Goal: Book appointment/travel/reservation

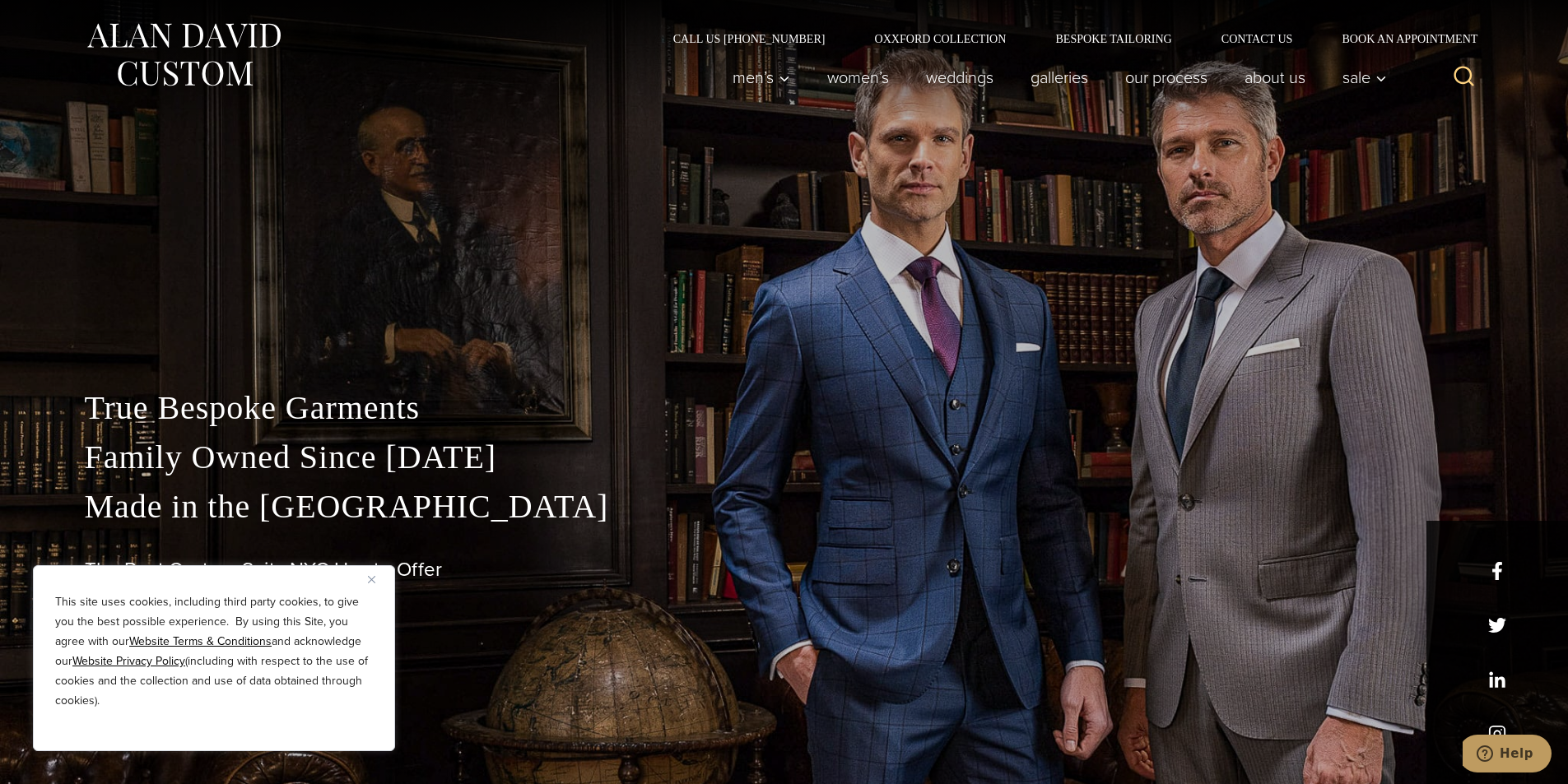
click at [370, 579] on img "Close" at bounding box center [372, 580] width 8 height 8
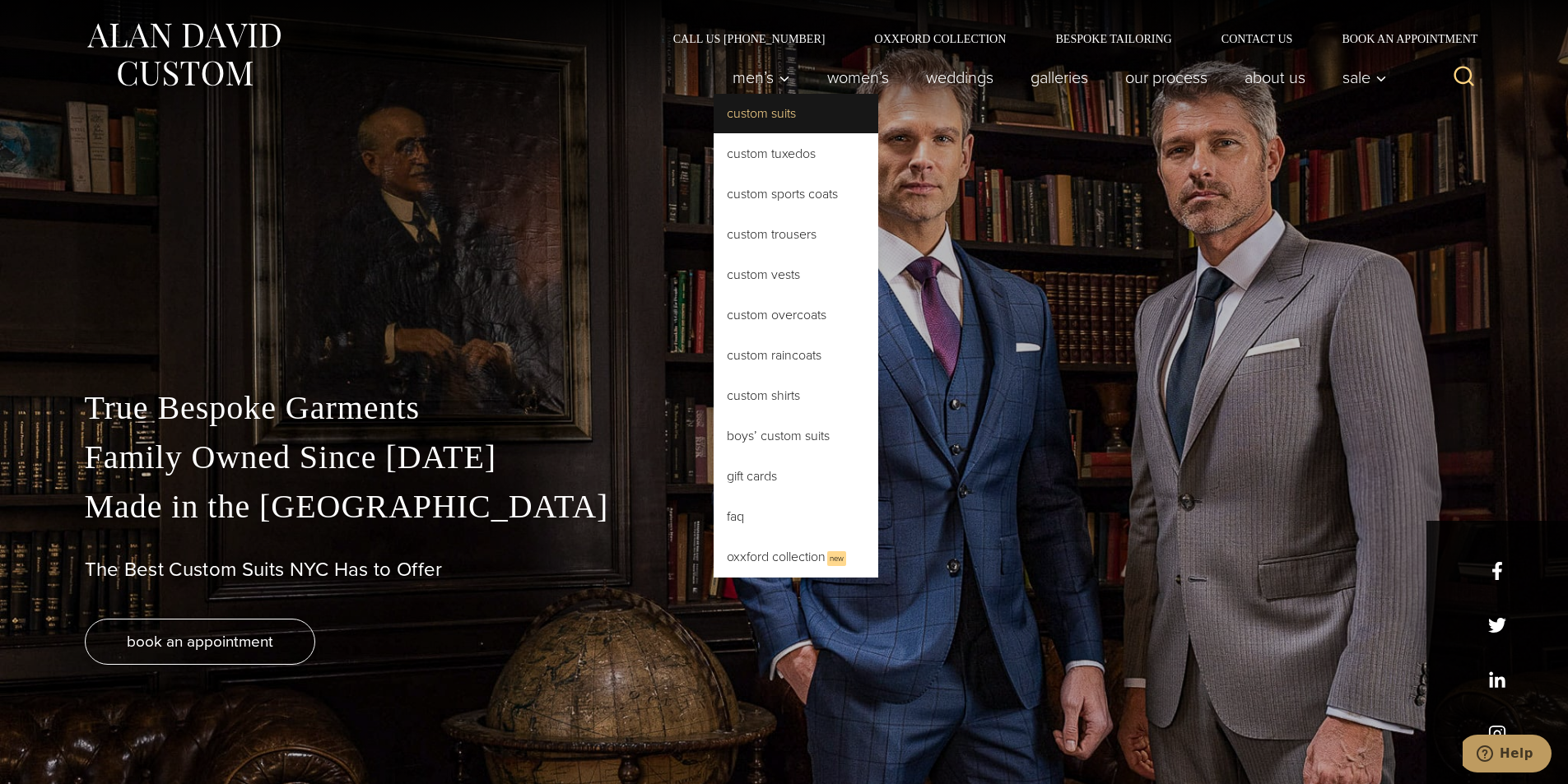
click at [780, 120] on link "Custom Suits" at bounding box center [796, 113] width 165 height 40
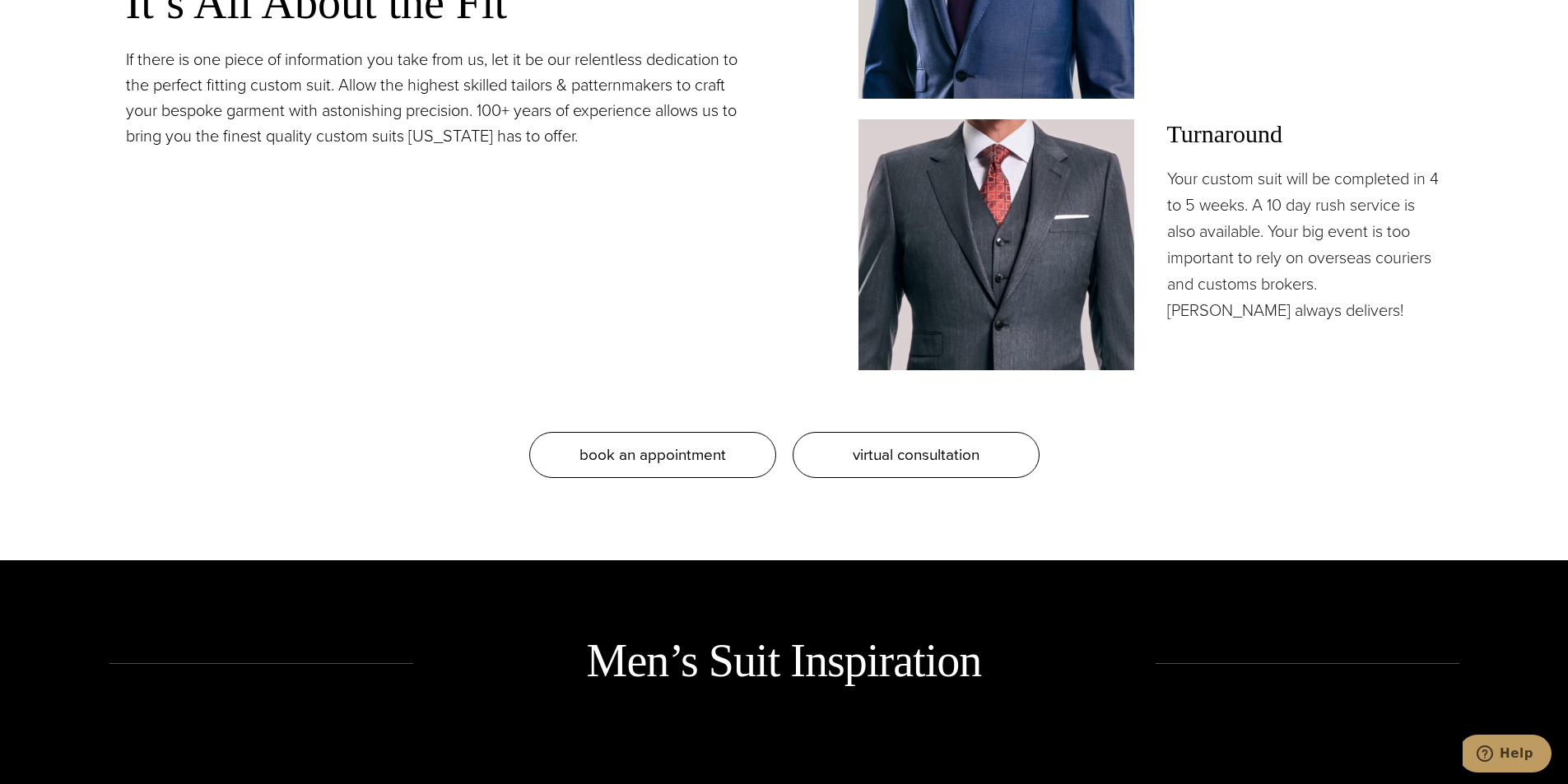
scroll to position [1830, 0]
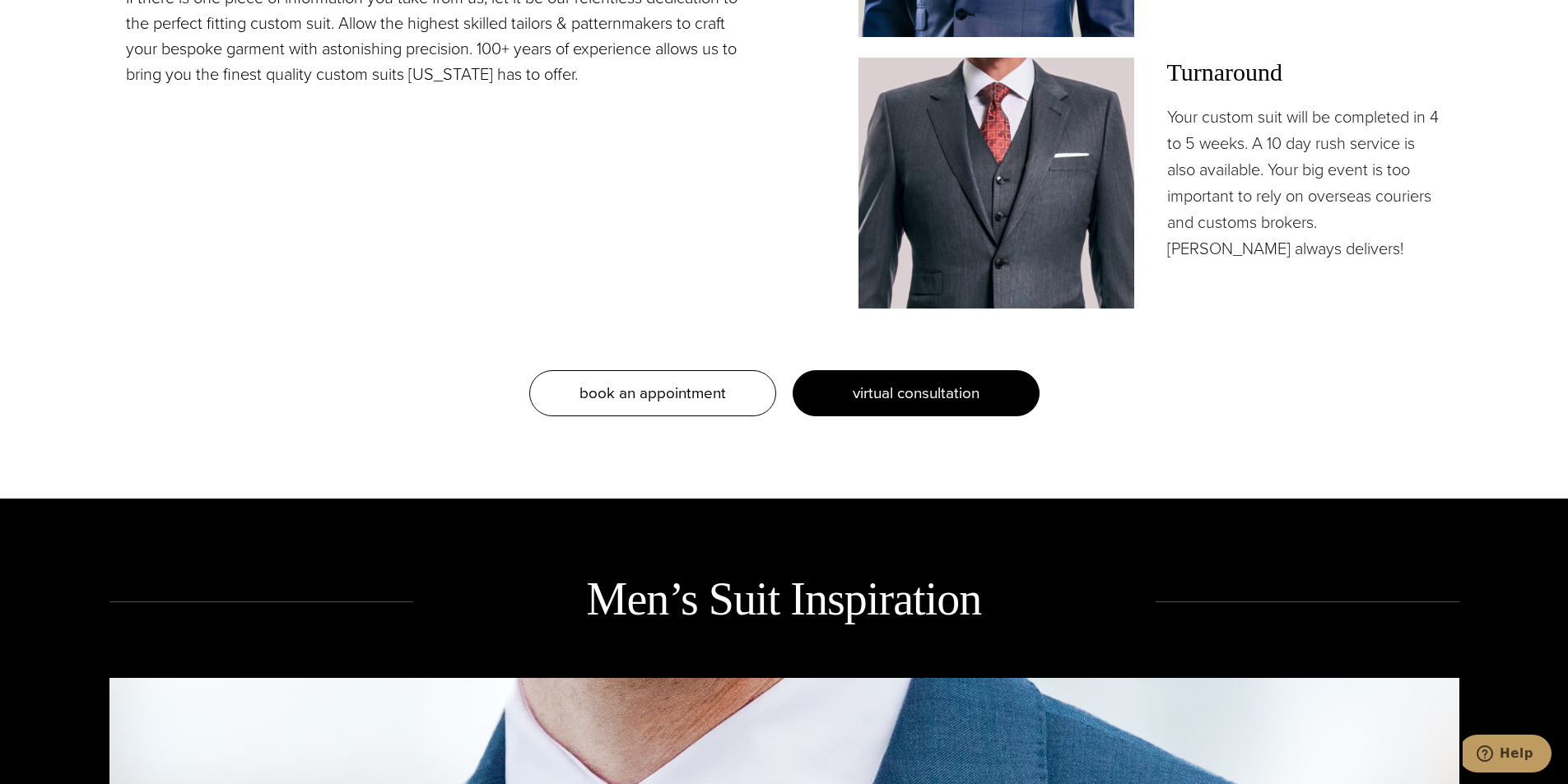
click at [921, 398] on span "virtual consultation" at bounding box center [916, 392] width 127 height 24
